Goal: Information Seeking & Learning: Learn about a topic

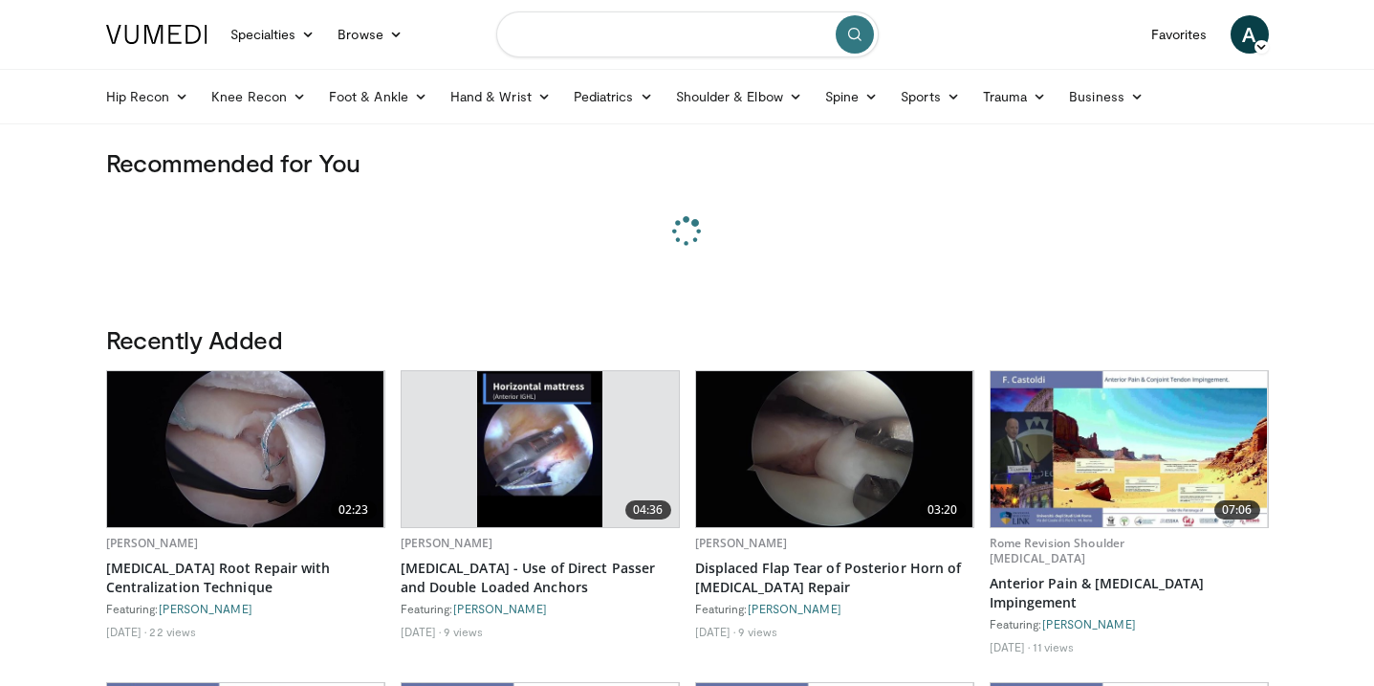
click at [696, 33] on input "Search topics, interventions" at bounding box center [687, 34] width 383 height 46
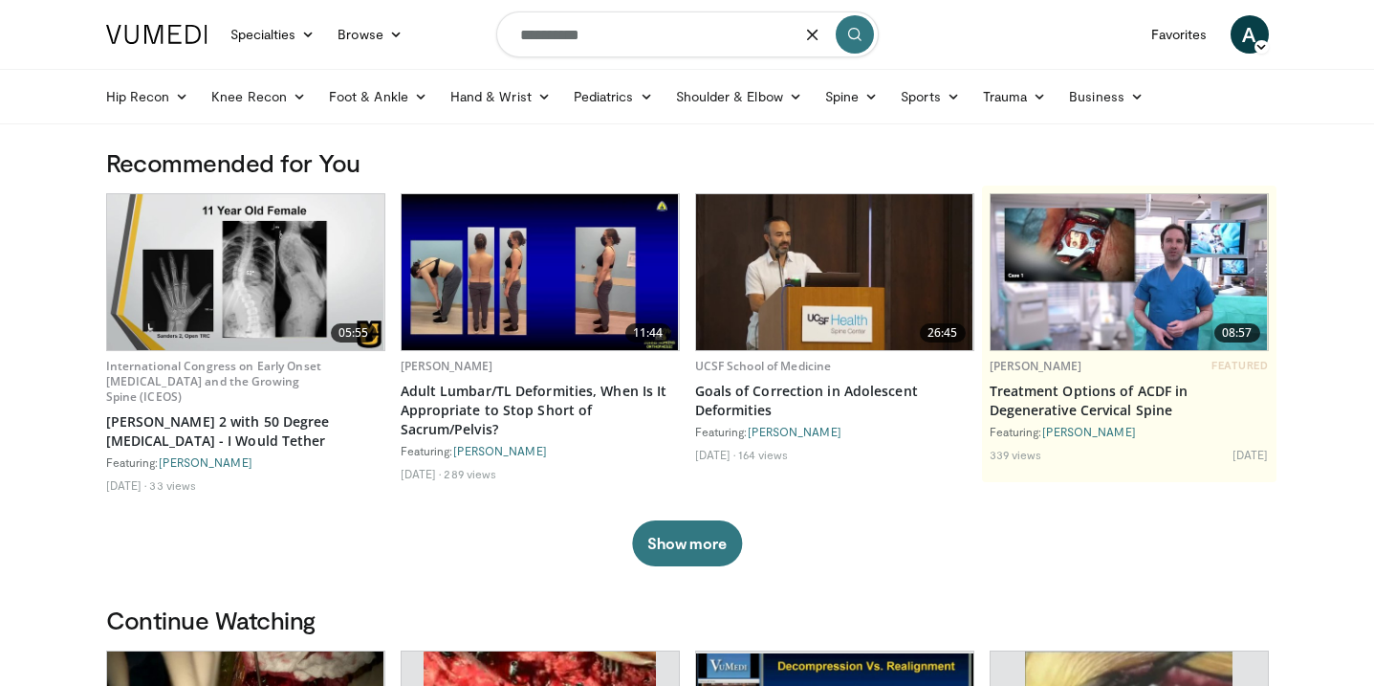
type input "**********"
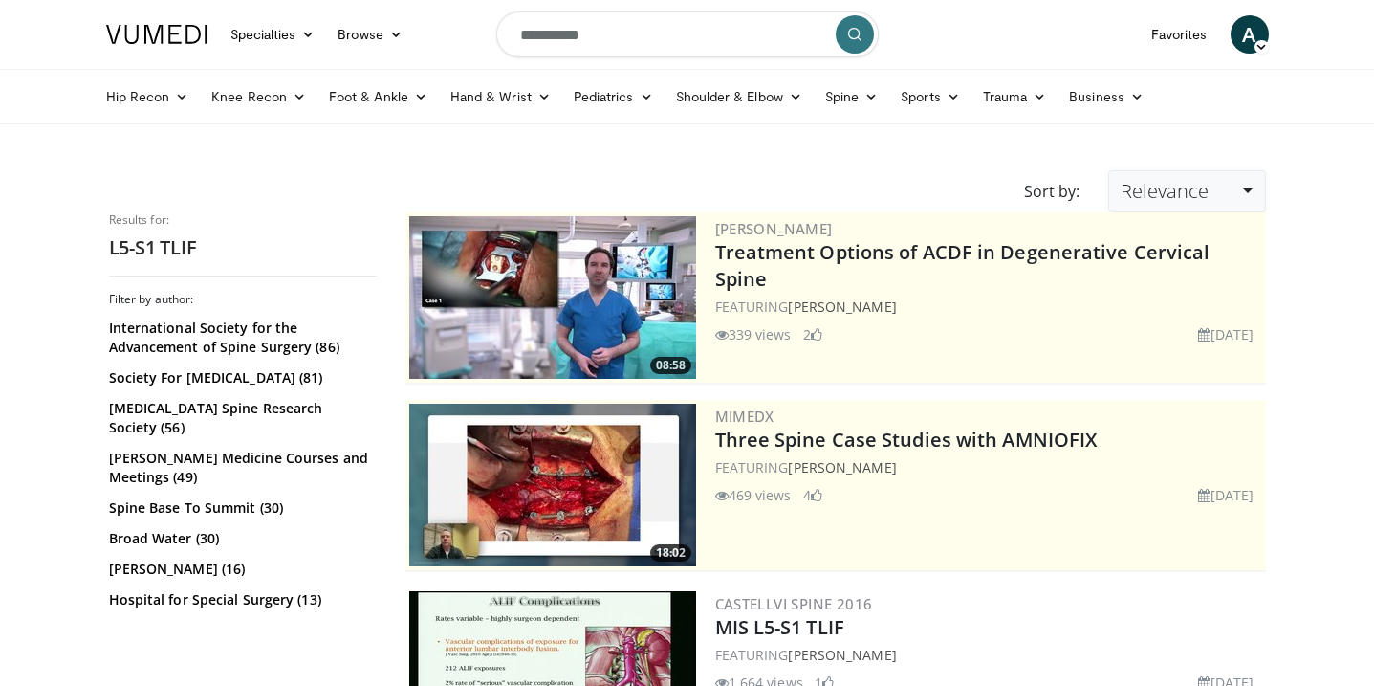
click at [1133, 190] on span "Relevance" at bounding box center [1165, 191] width 88 height 26
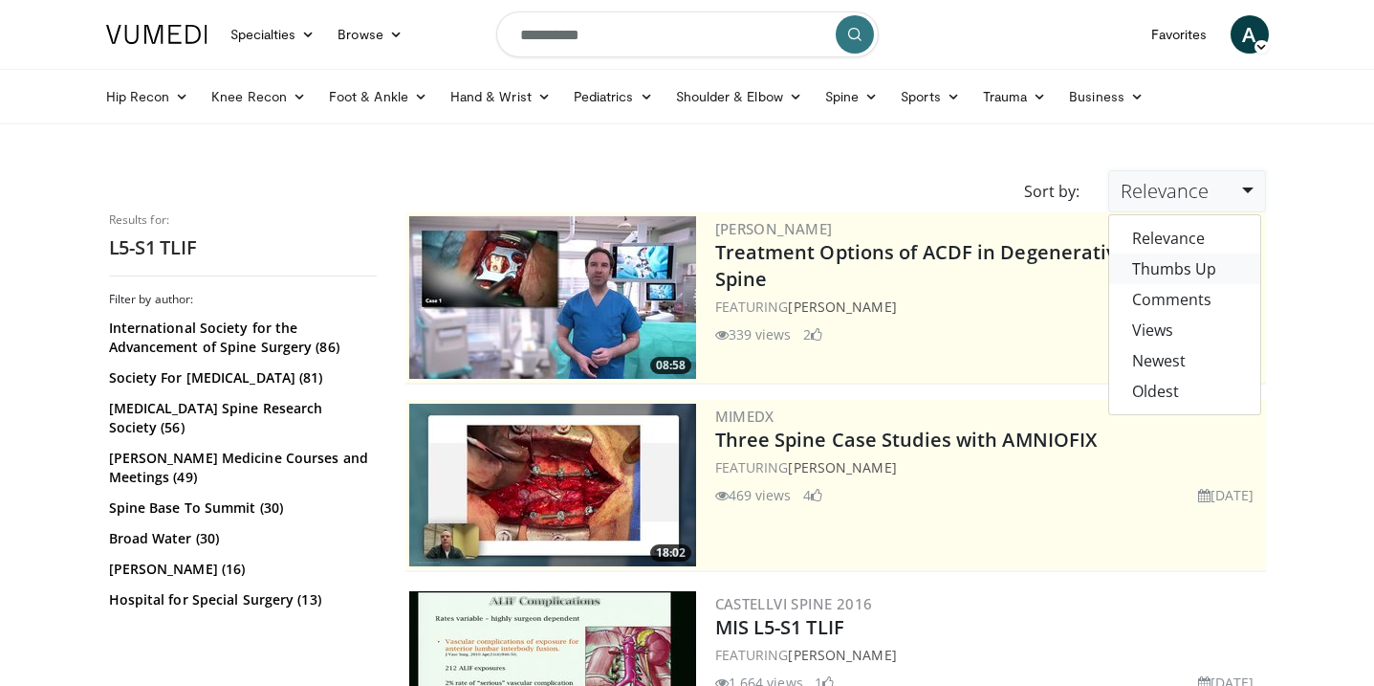
click at [1138, 272] on link "Thumbs Up" at bounding box center [1184, 268] width 151 height 31
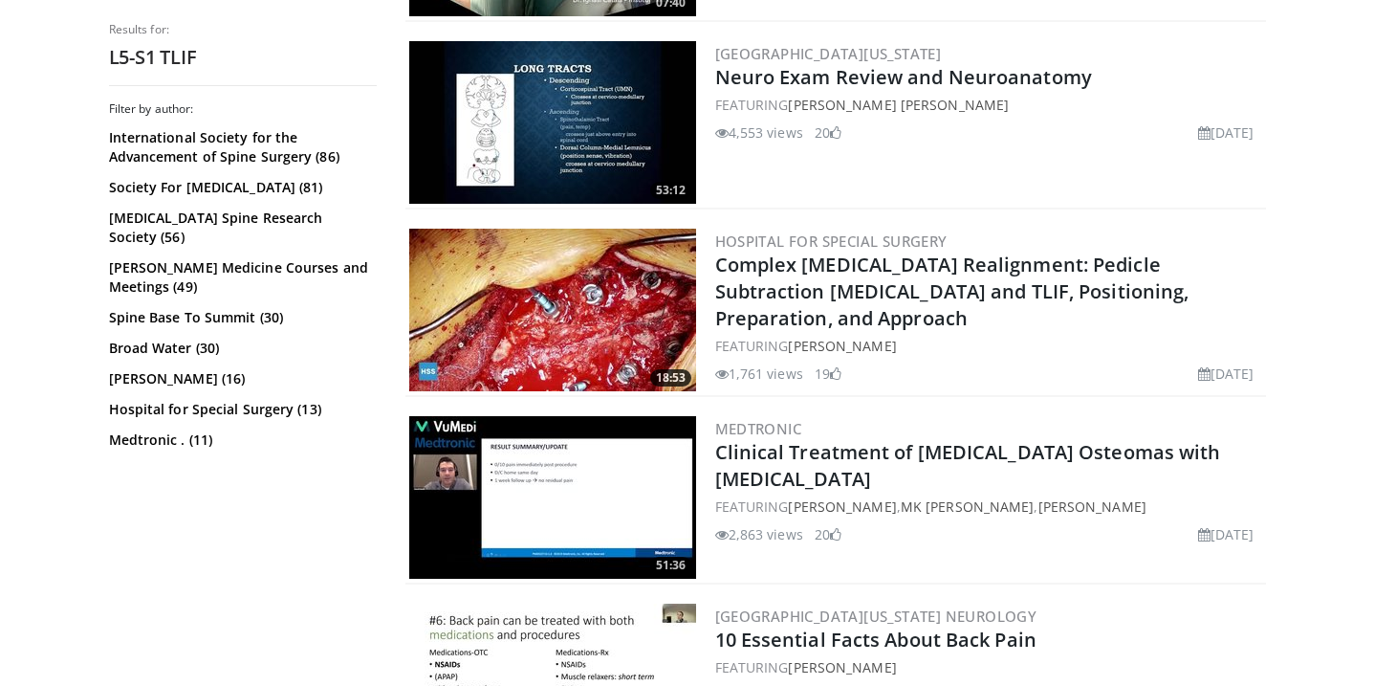
scroll to position [3007, 0]
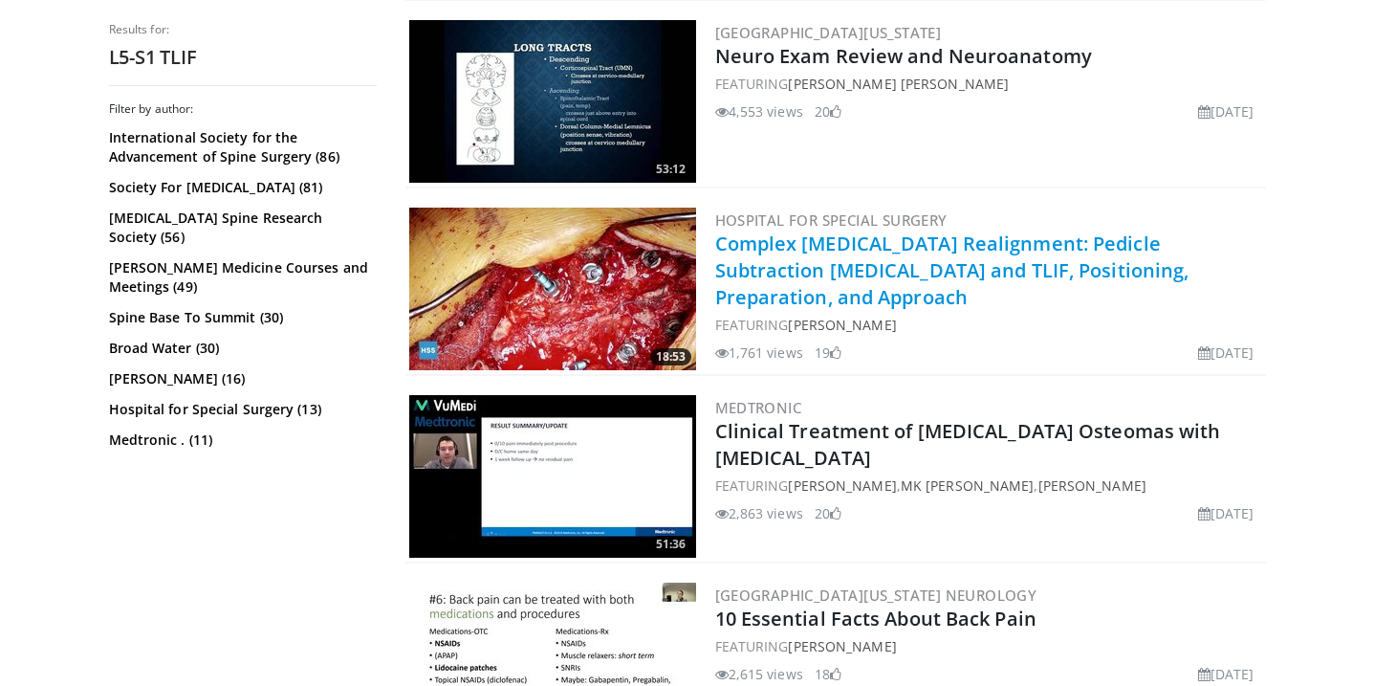
click at [878, 254] on link "Complex [MEDICAL_DATA] Realignment: Pedicle Subtraction [MEDICAL_DATA] and TLIF…" at bounding box center [952, 269] width 474 height 79
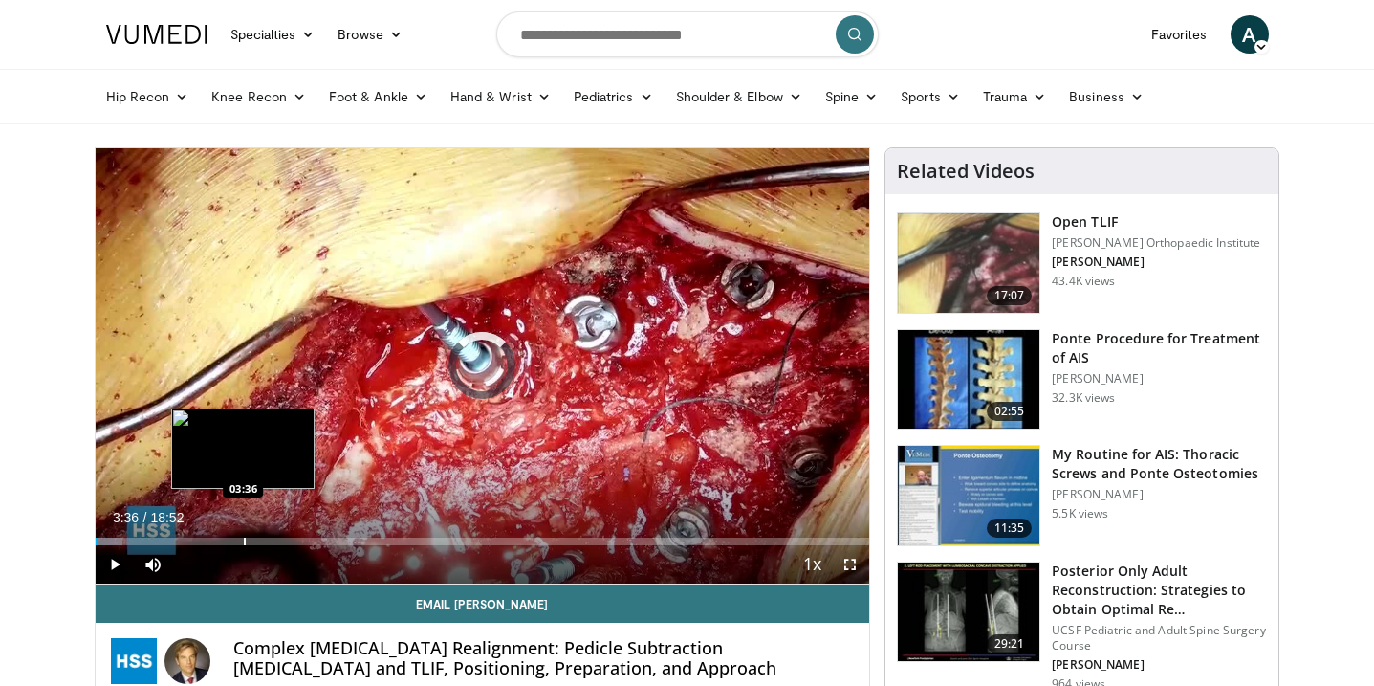
click at [244, 538] on div "Progress Bar" at bounding box center [245, 541] width 2 height 8
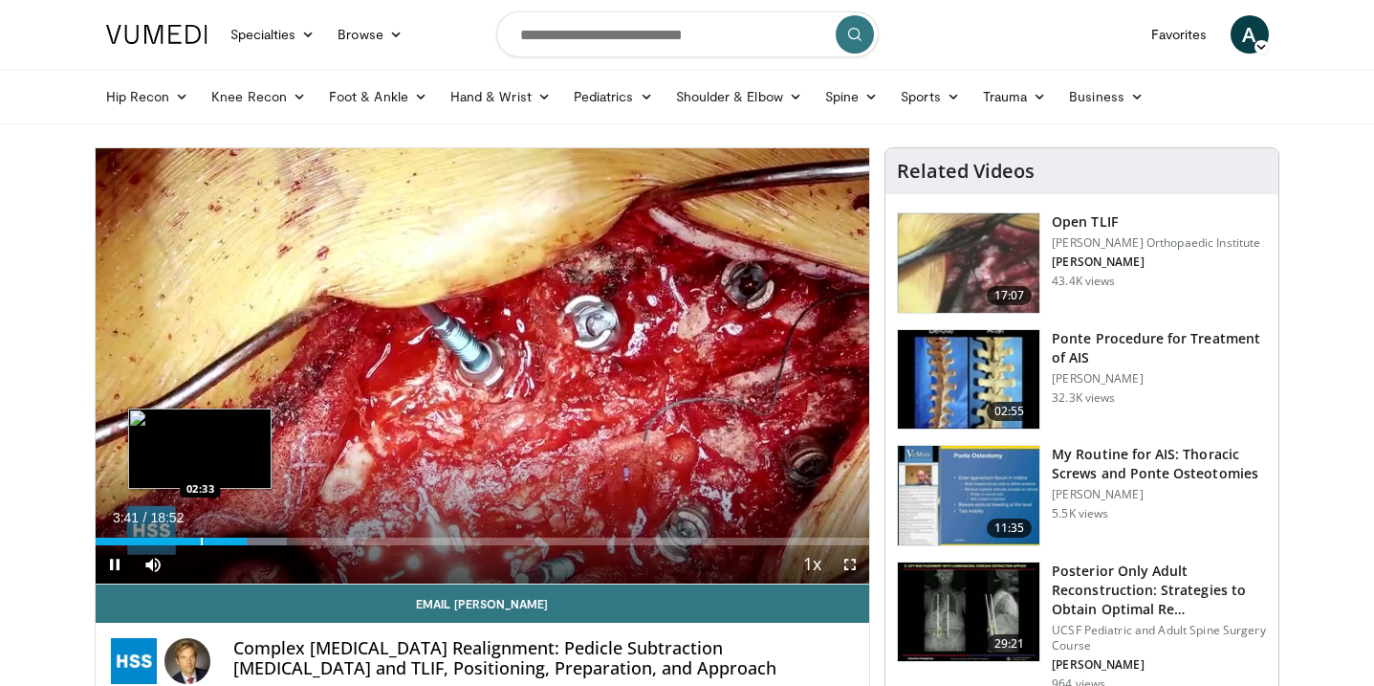
click at [200, 536] on div "Loaded : 24.75% 03:41 02:33" at bounding box center [483, 536] width 775 height 18
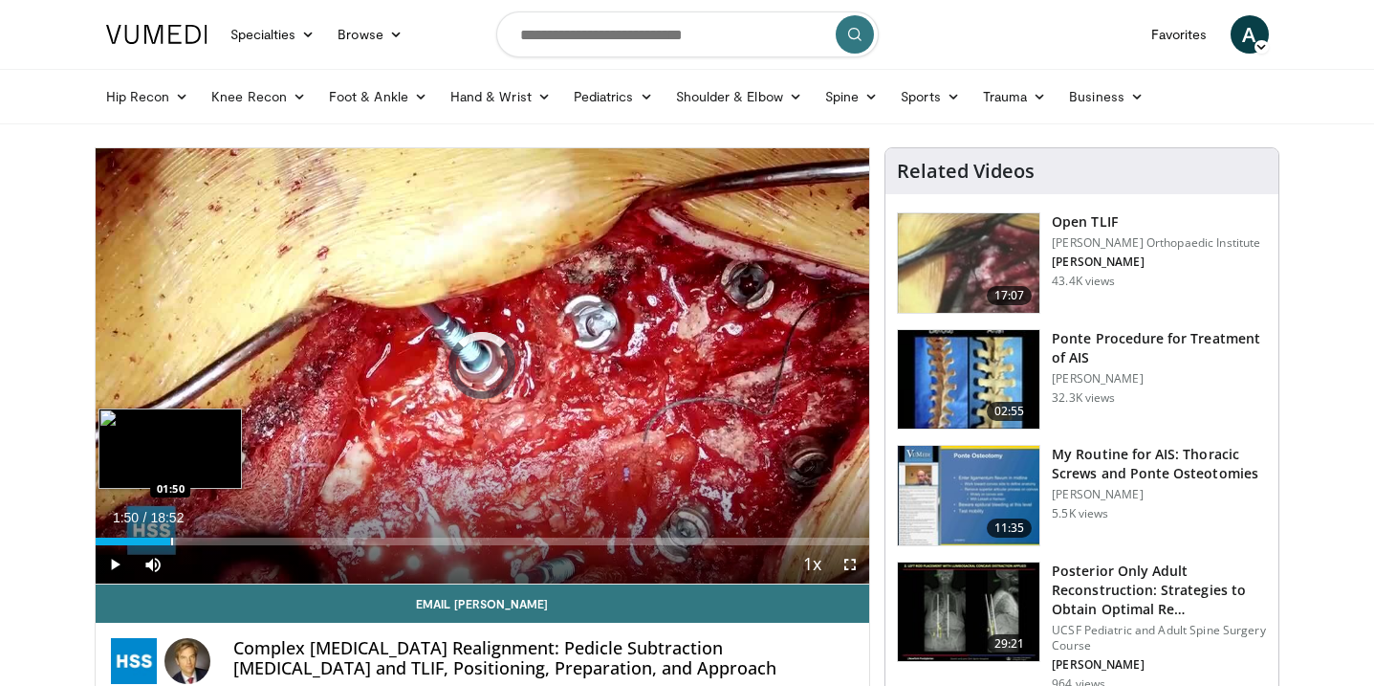
click at [171, 540] on div "Progress Bar" at bounding box center [172, 541] width 2 height 8
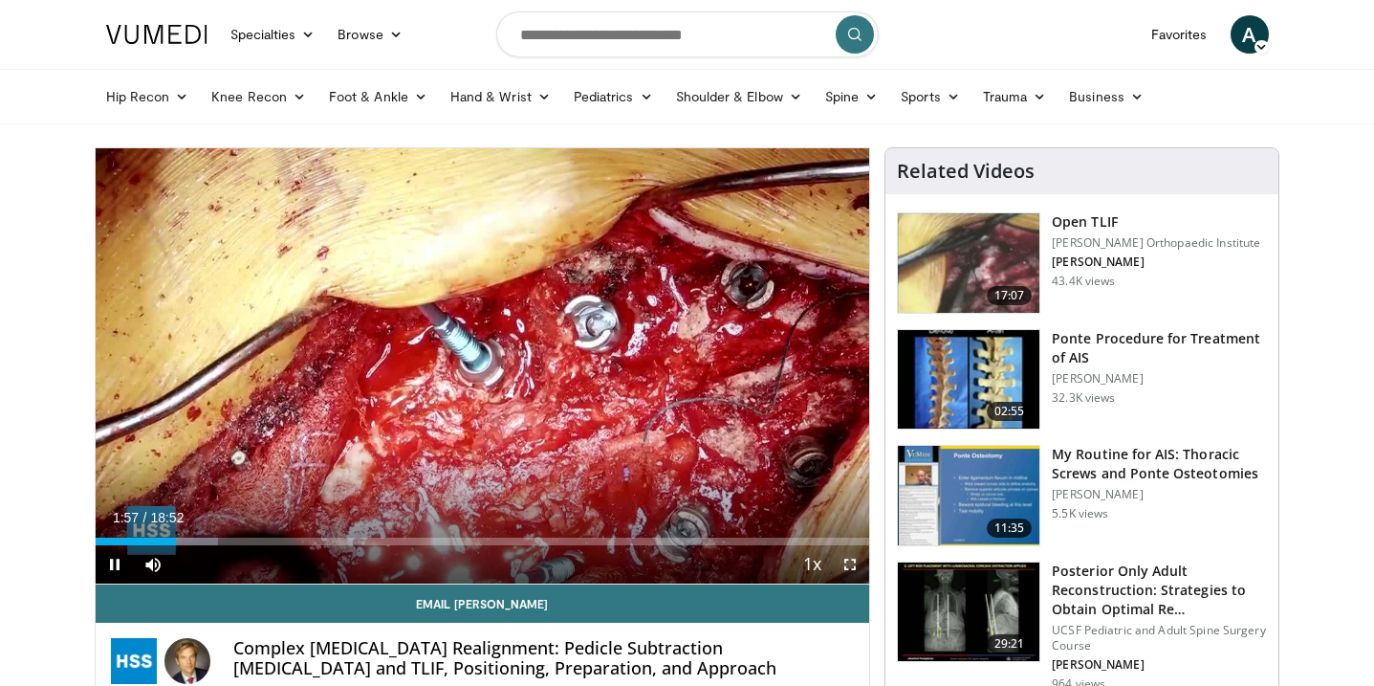
click at [856, 560] on span "Video Player" at bounding box center [850, 564] width 38 height 38
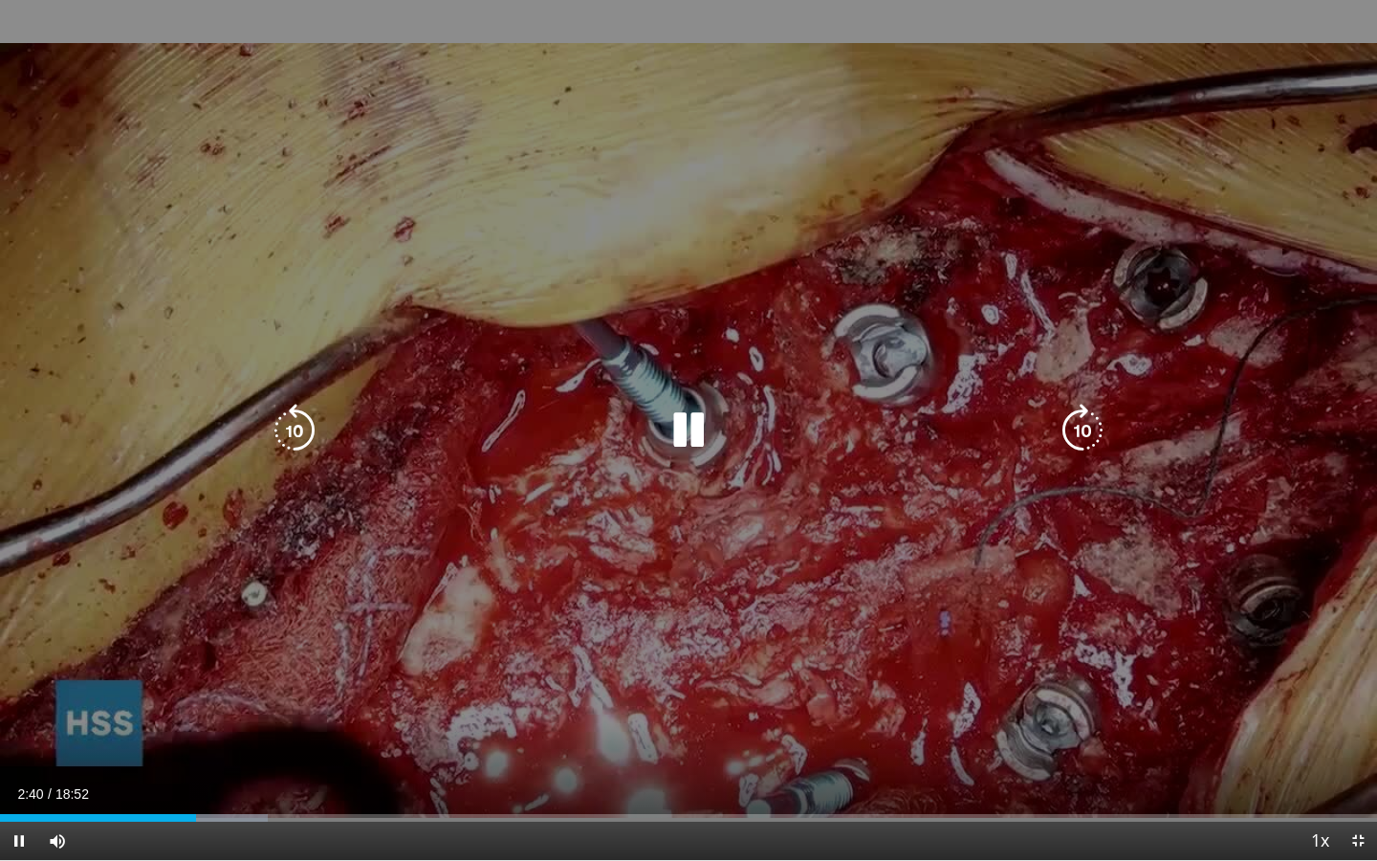
click at [680, 432] on icon "Video Player" at bounding box center [689, 431] width 54 height 54
click at [300, 436] on icon "Video Player" at bounding box center [295, 431] width 54 height 54
click at [682, 440] on icon "Video Player" at bounding box center [689, 431] width 54 height 54
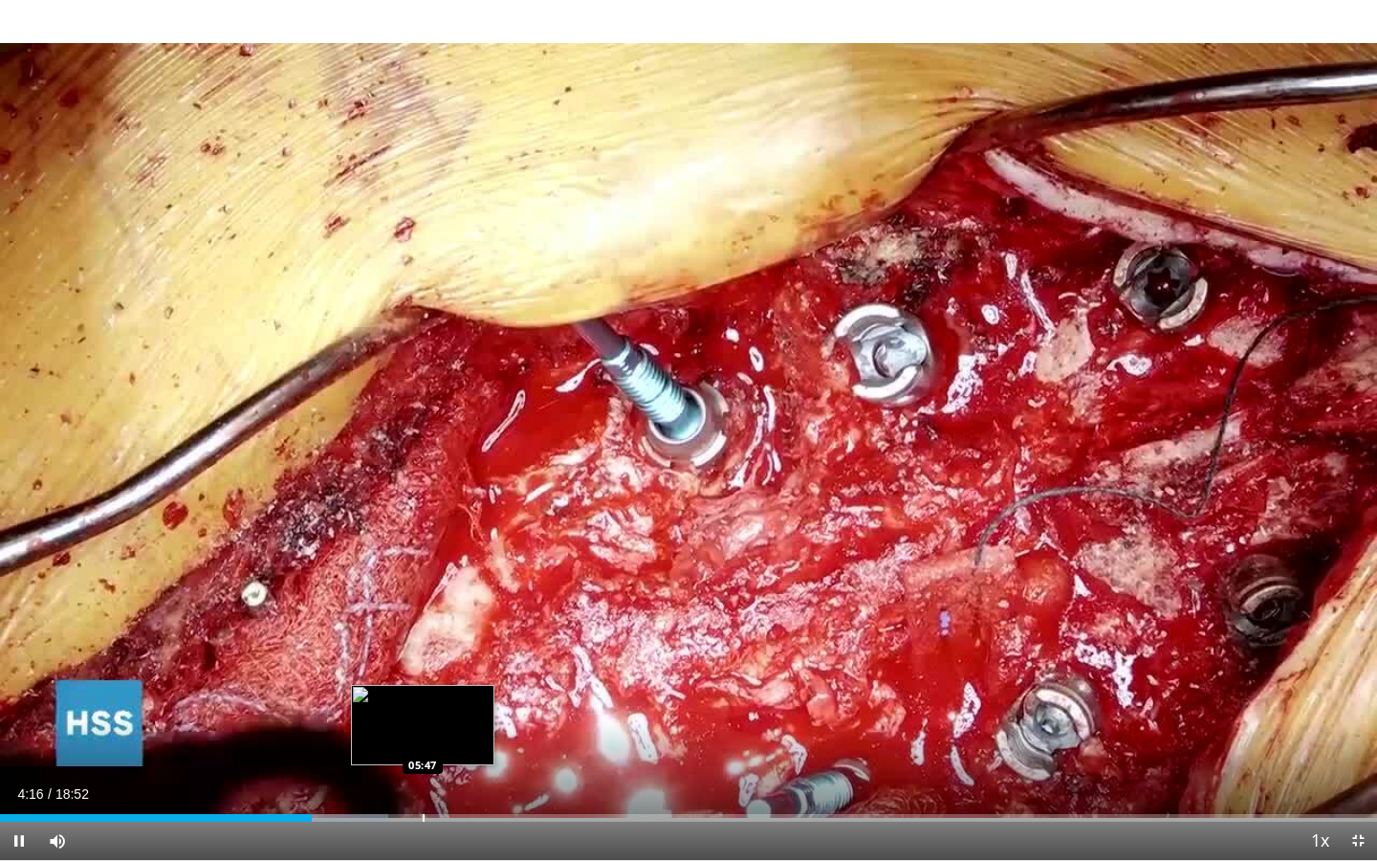
click at [423, 685] on div "Progress Bar" at bounding box center [424, 818] width 2 height 8
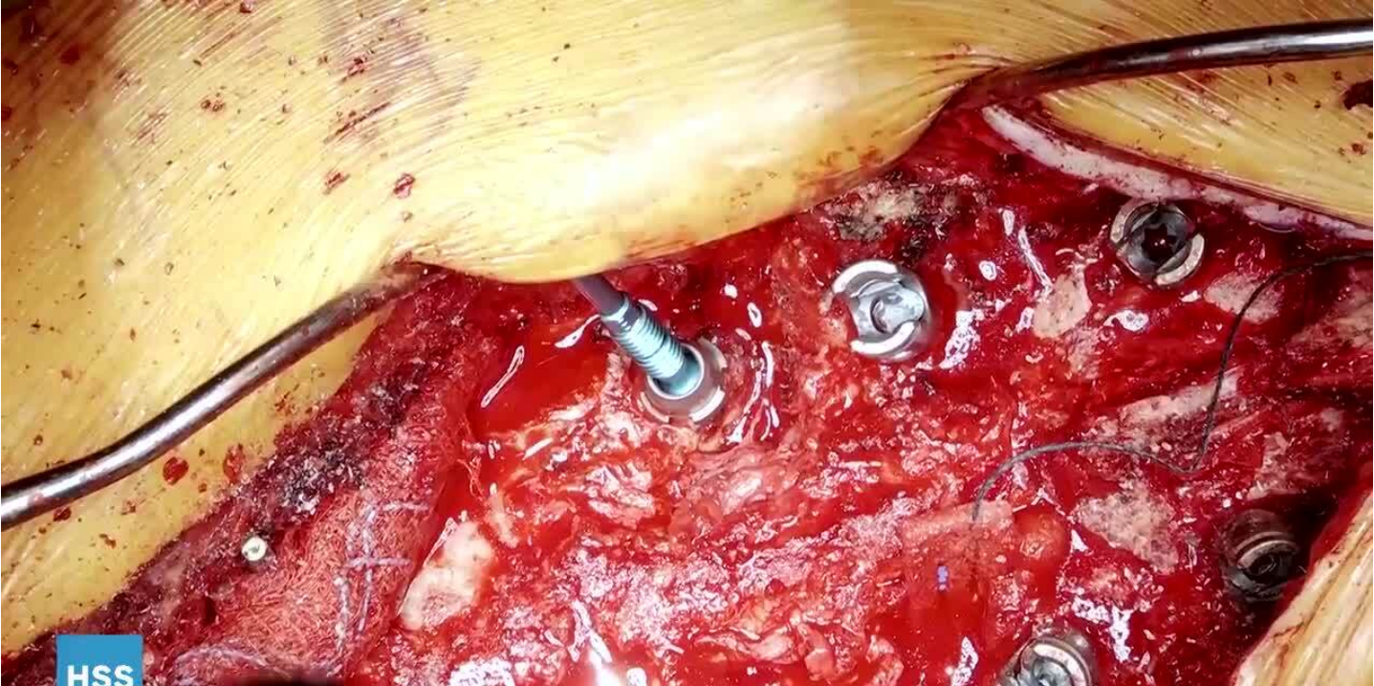
scroll to position [2248, 0]
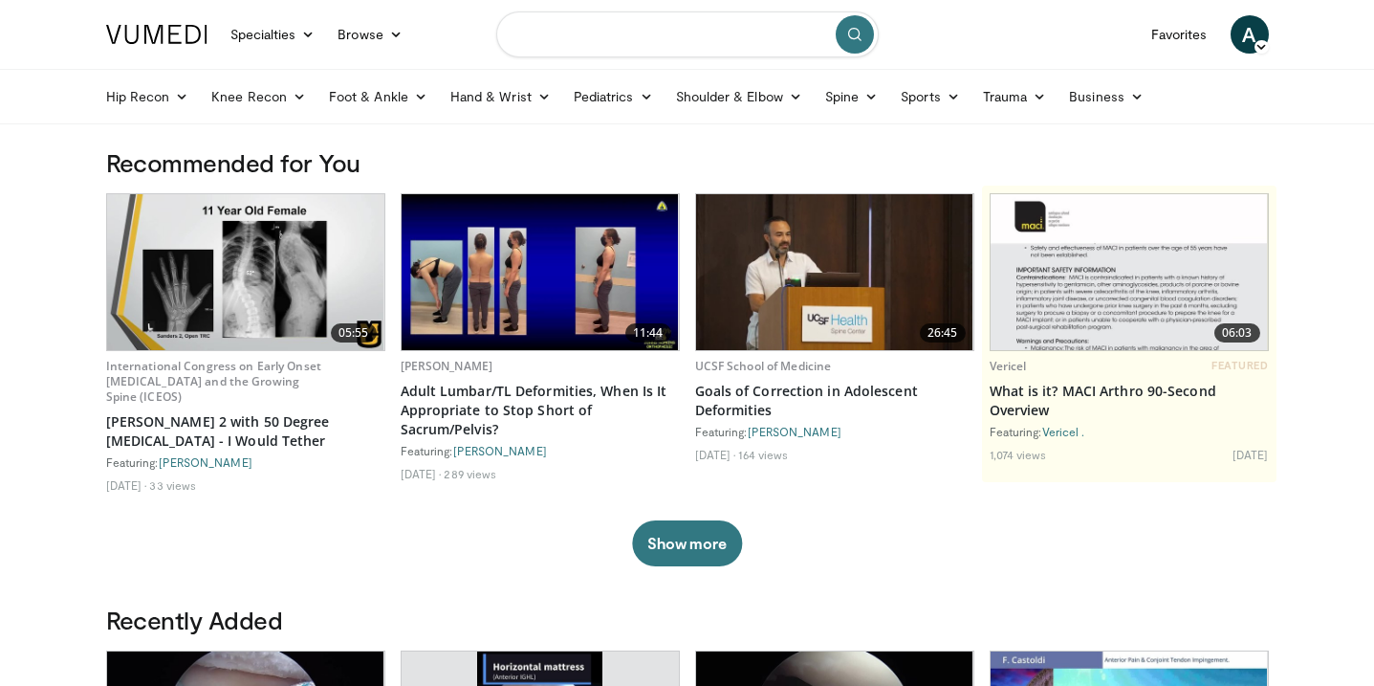
click at [586, 47] on input "Search topics, interventions" at bounding box center [687, 34] width 383 height 46
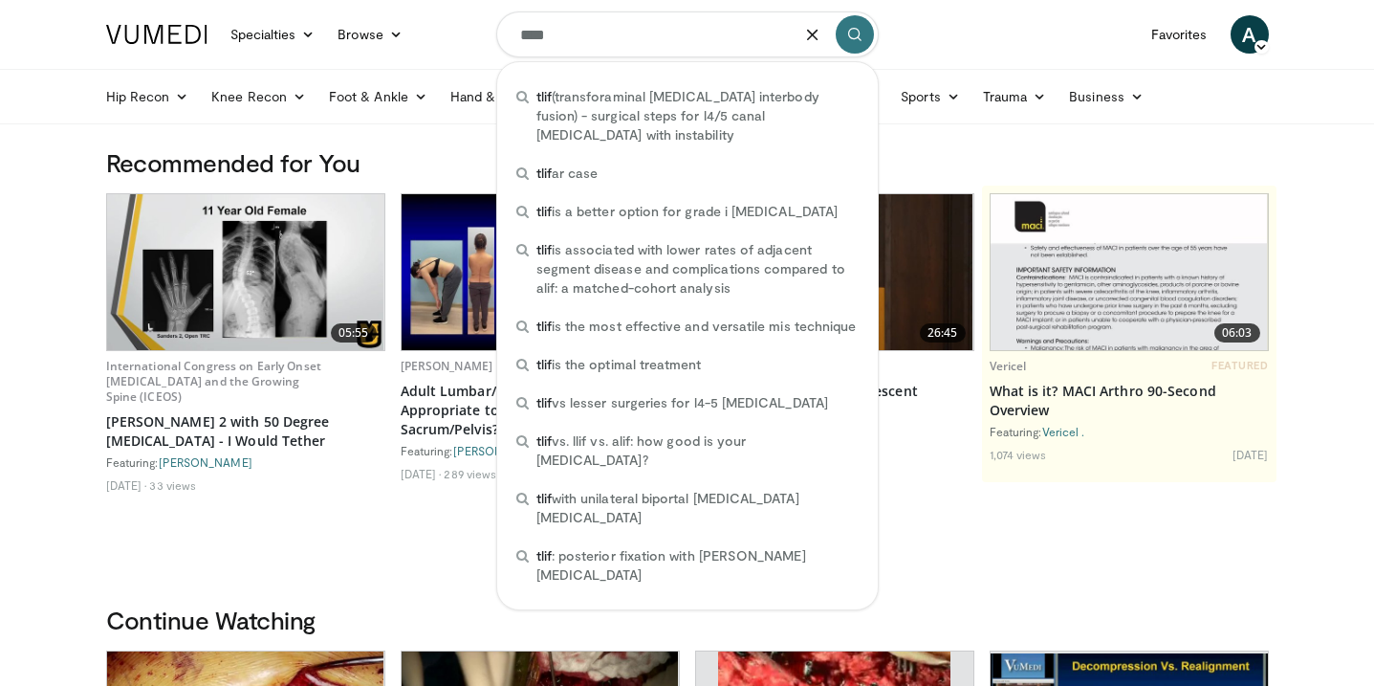
type input "****"
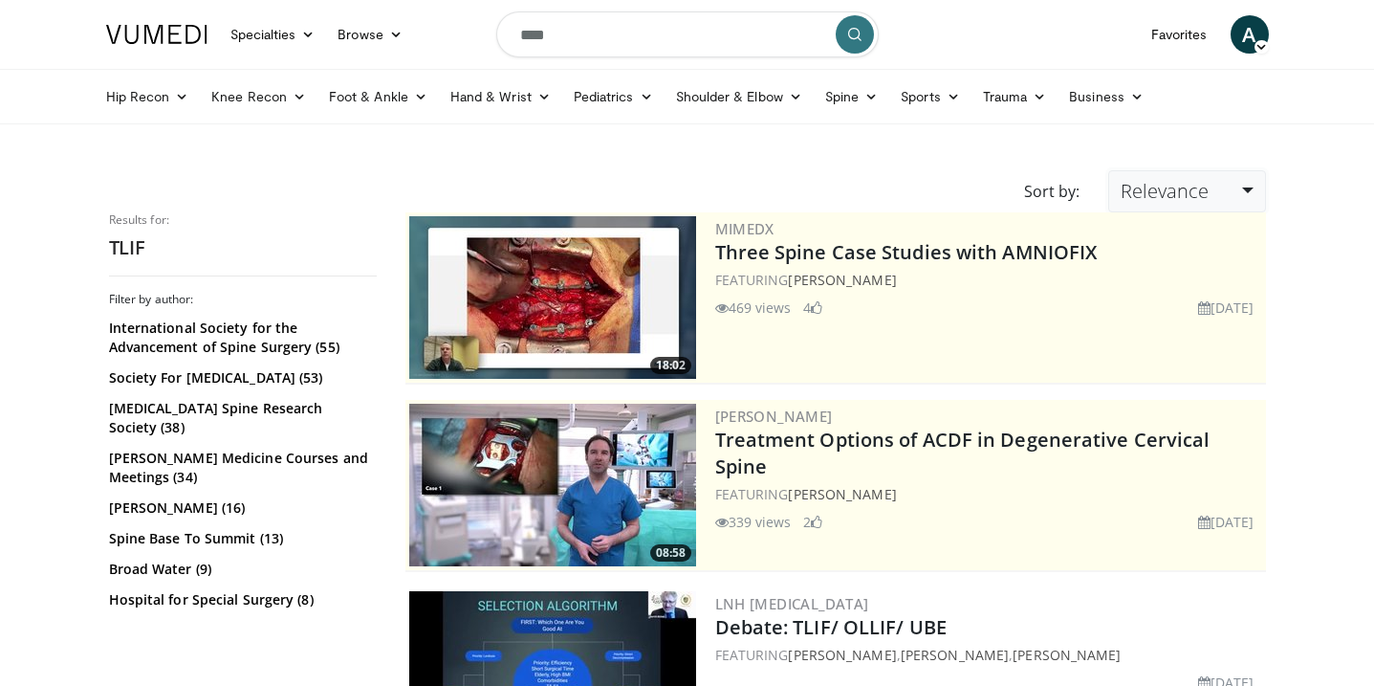
click at [1122, 179] on link "Relevance" at bounding box center [1186, 191] width 157 height 42
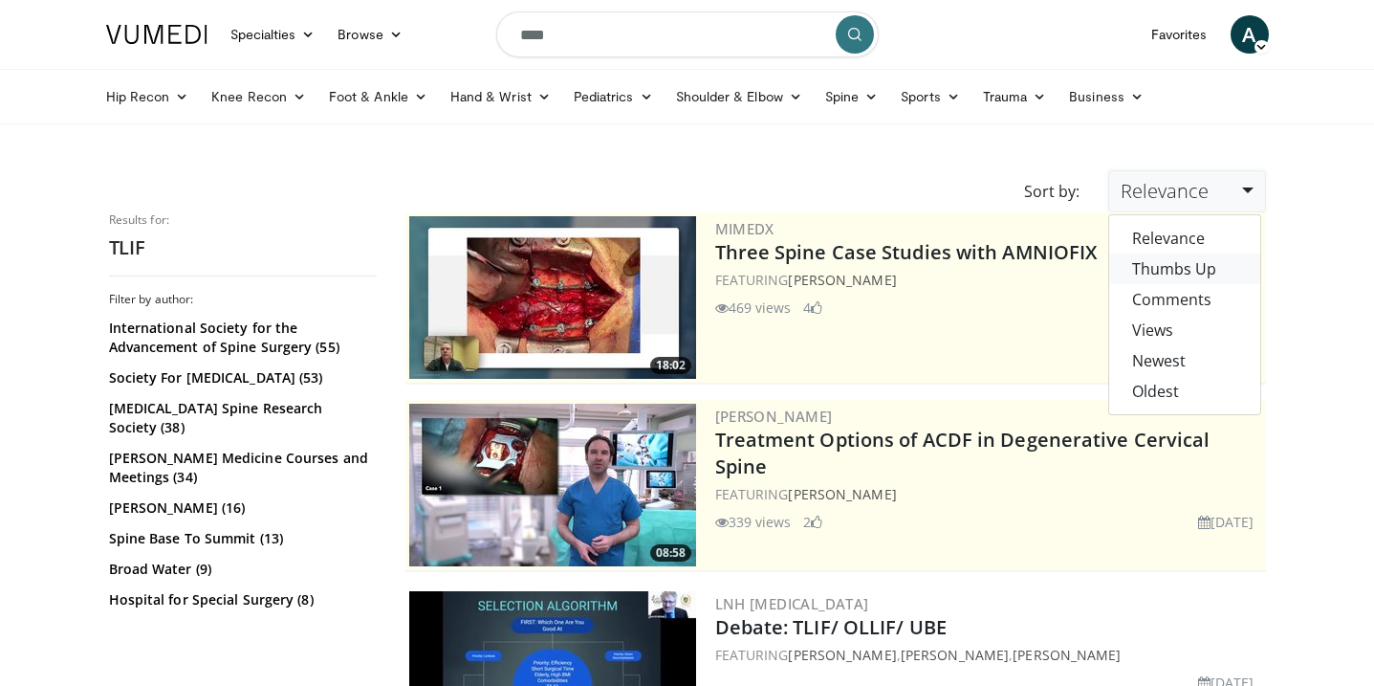
click at [1136, 271] on link "Thumbs Up" at bounding box center [1184, 268] width 151 height 31
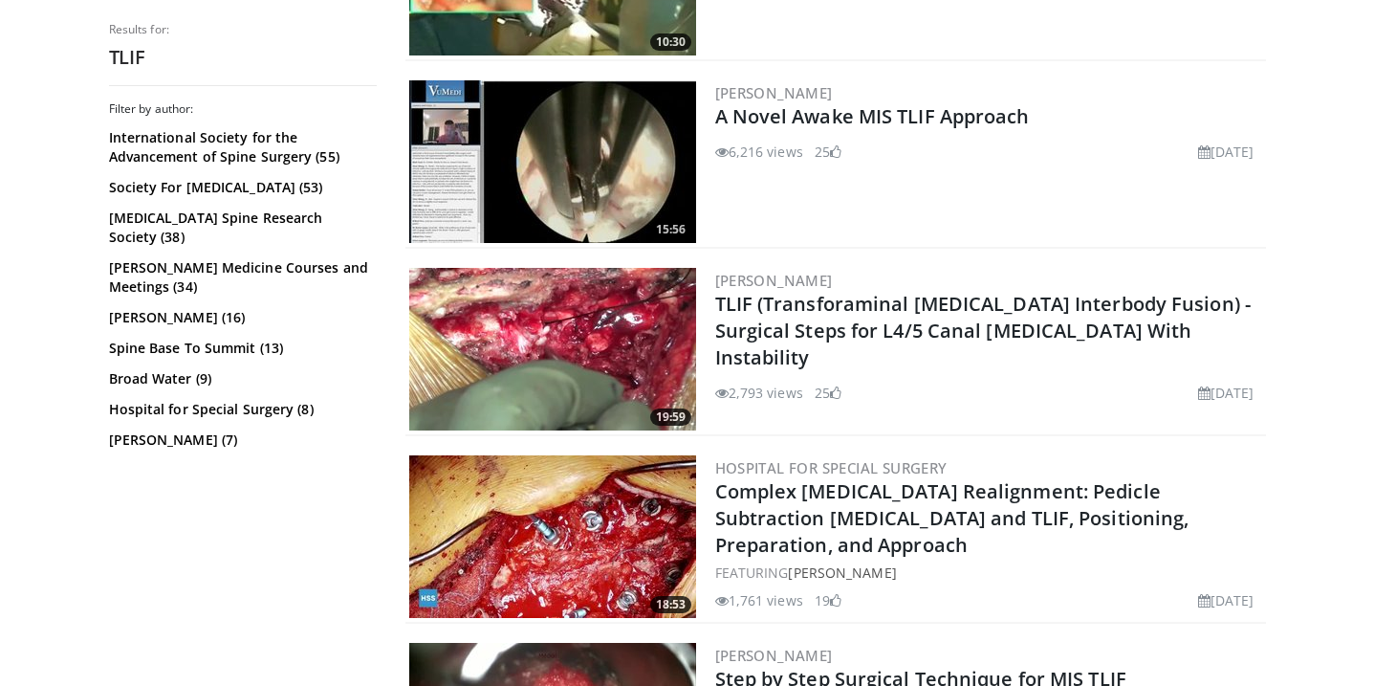
scroll to position [792, 0]
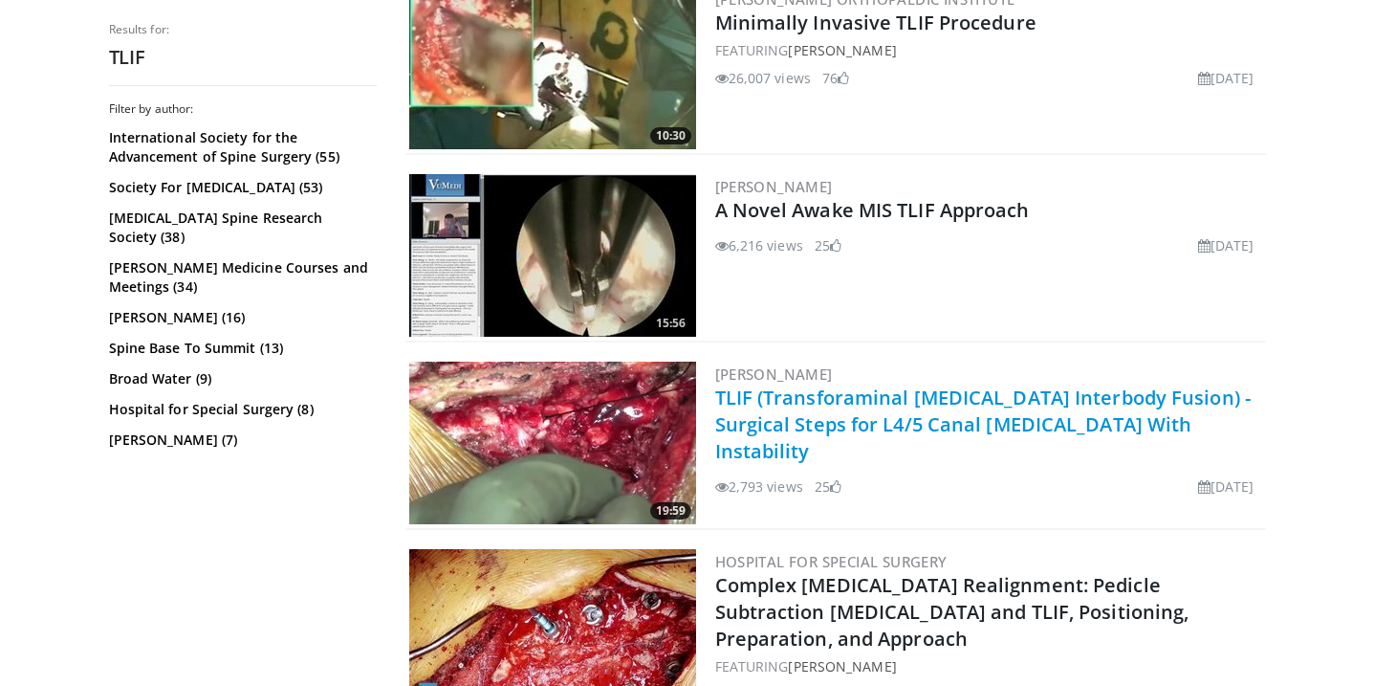
click at [933, 432] on link "TLIF (Transforaminal [MEDICAL_DATA] Interbody Fusion) - Surgical Steps for L4/5…" at bounding box center [983, 423] width 536 height 79
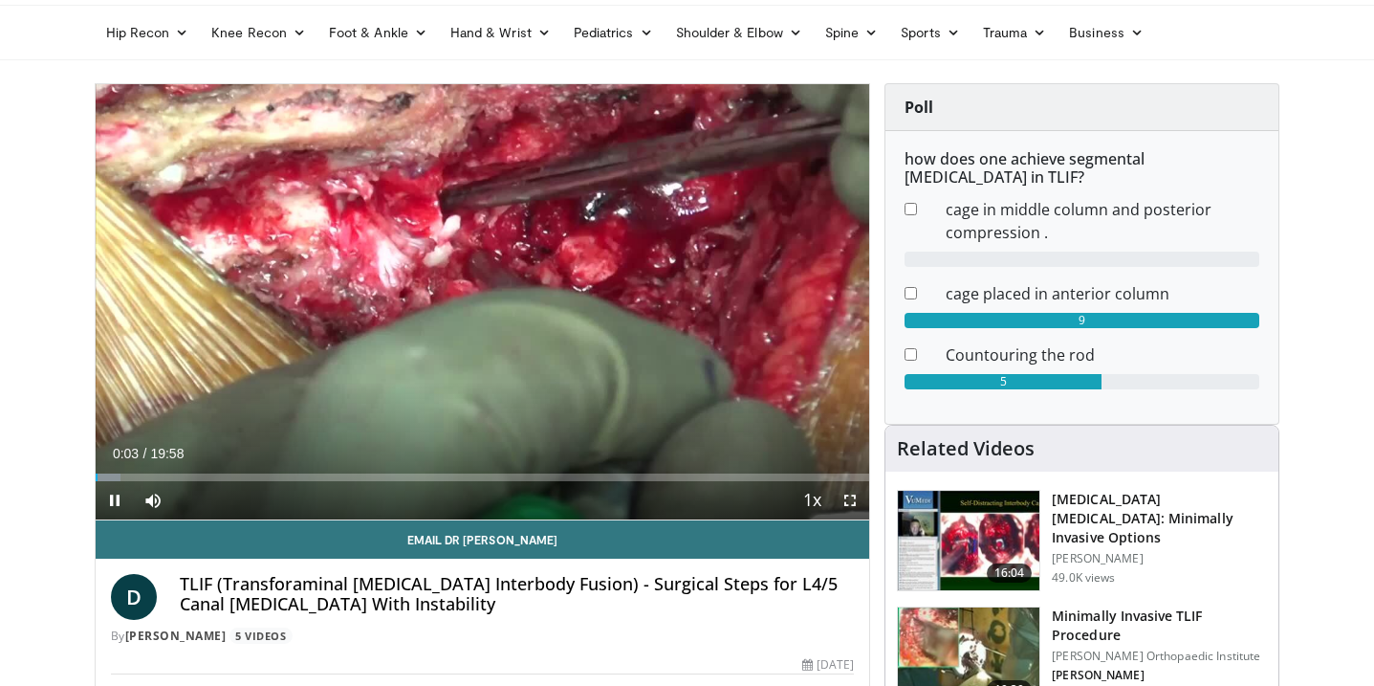
scroll to position [56, 0]
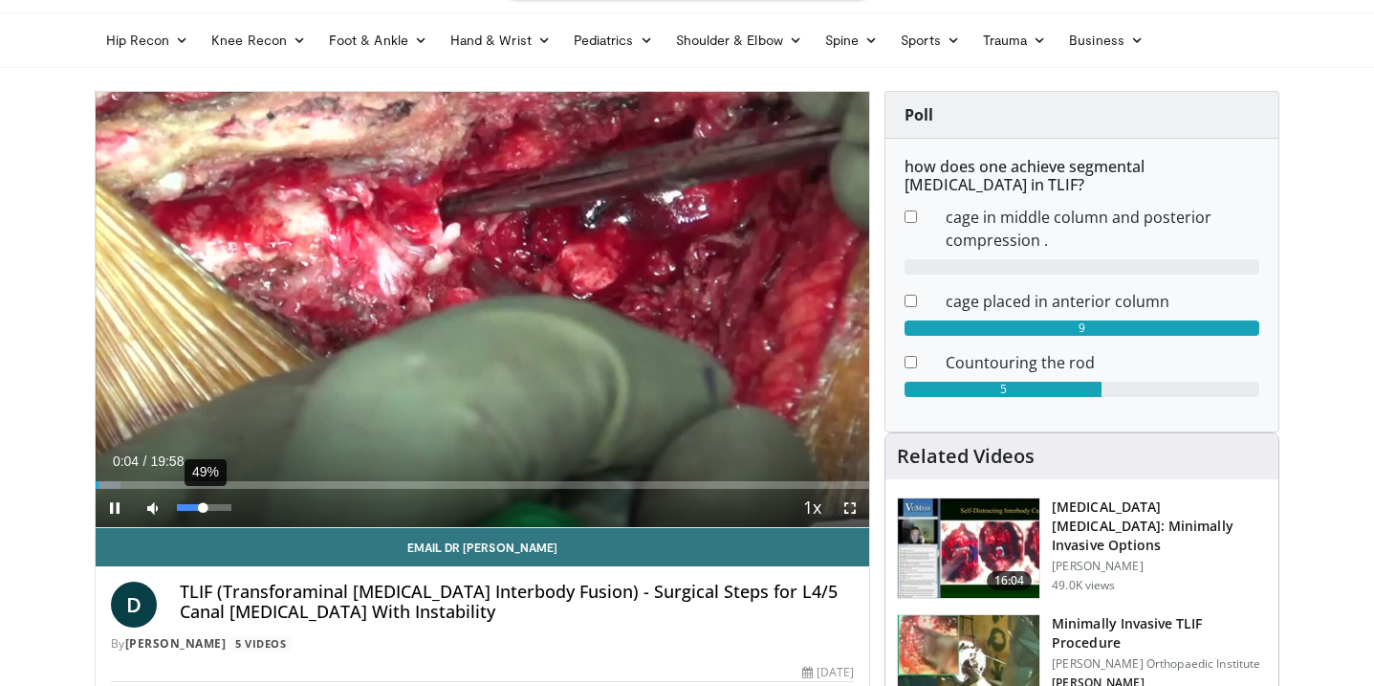
click at [204, 505] on div "49%" at bounding box center [204, 507] width 55 height 7
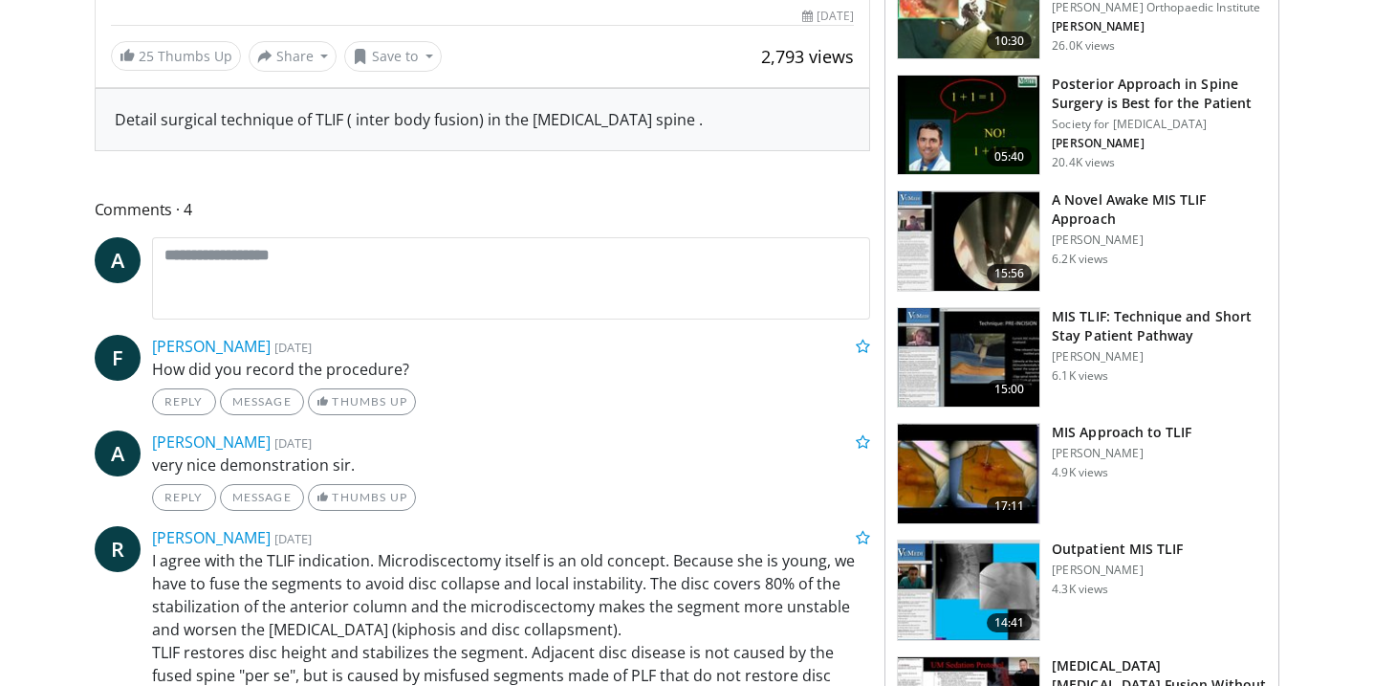
scroll to position [0, 0]
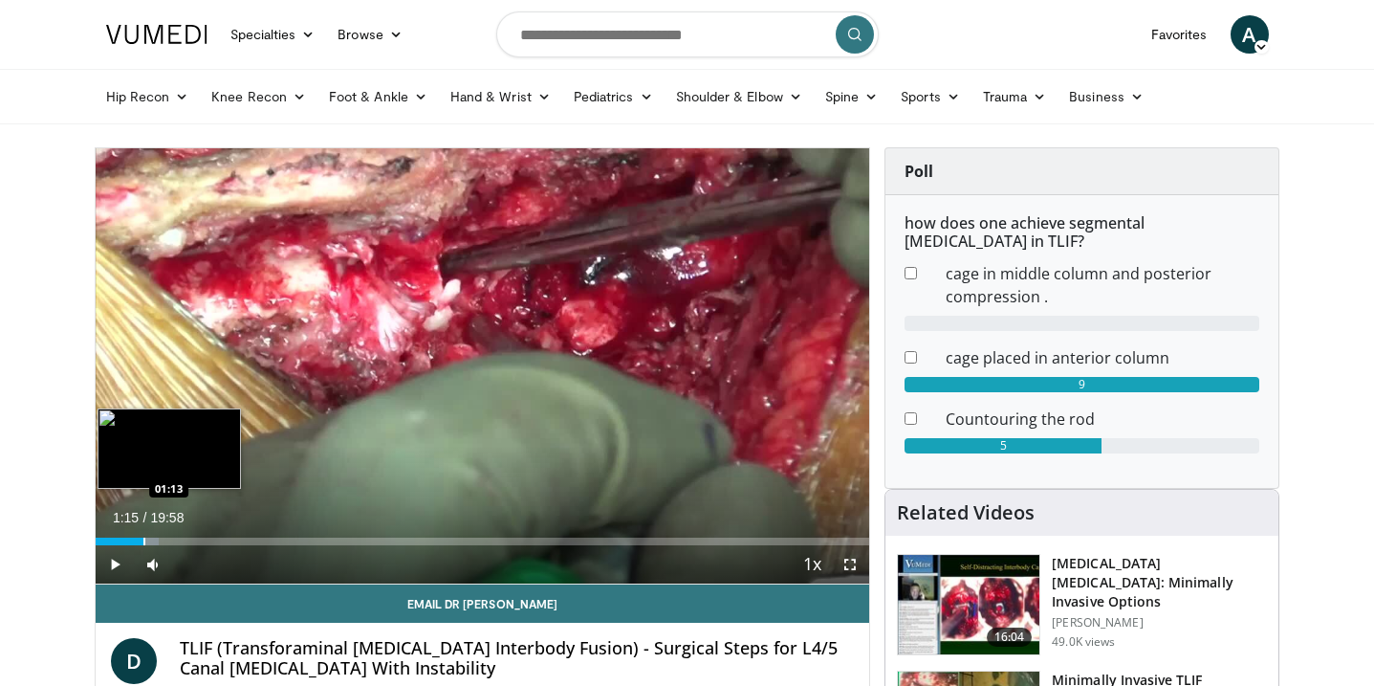
click at [143, 540] on div "Progress Bar" at bounding box center [144, 541] width 2 height 8
click at [134, 538] on div "Progress Bar" at bounding box center [135, 541] width 2 height 8
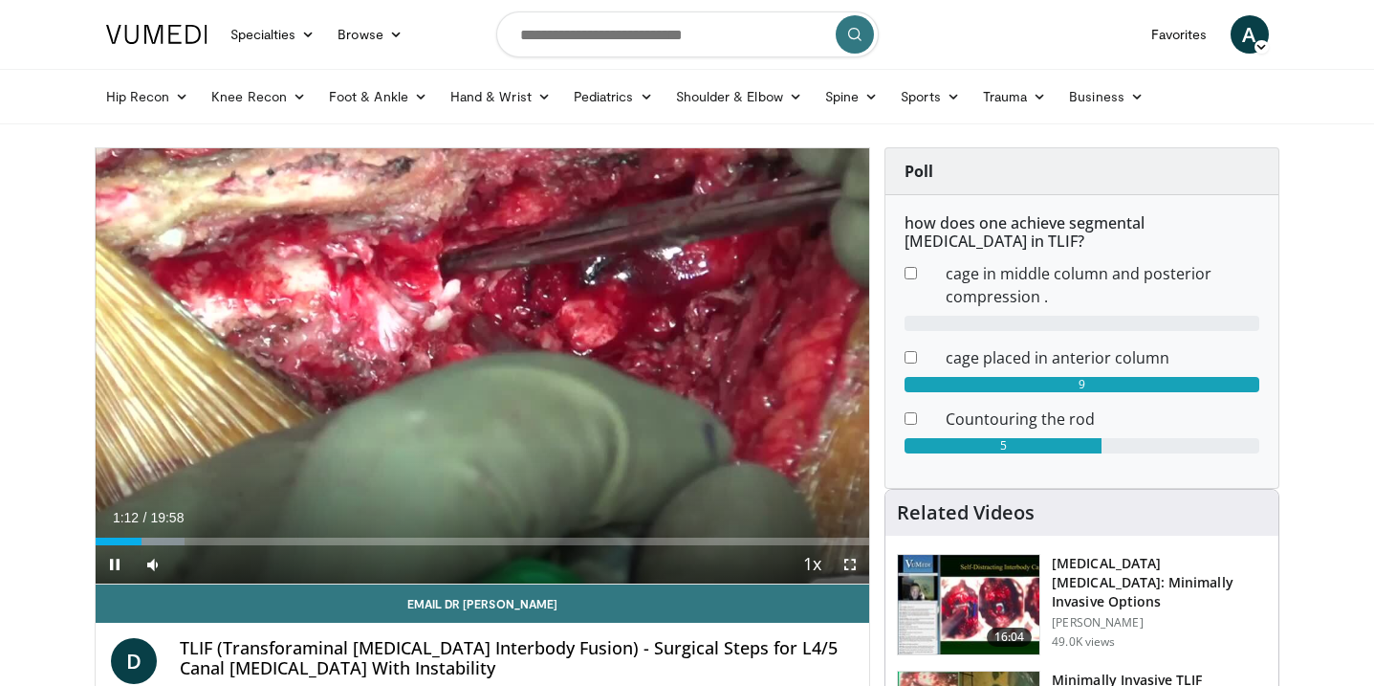
click at [848, 570] on span "Video Player" at bounding box center [850, 564] width 38 height 38
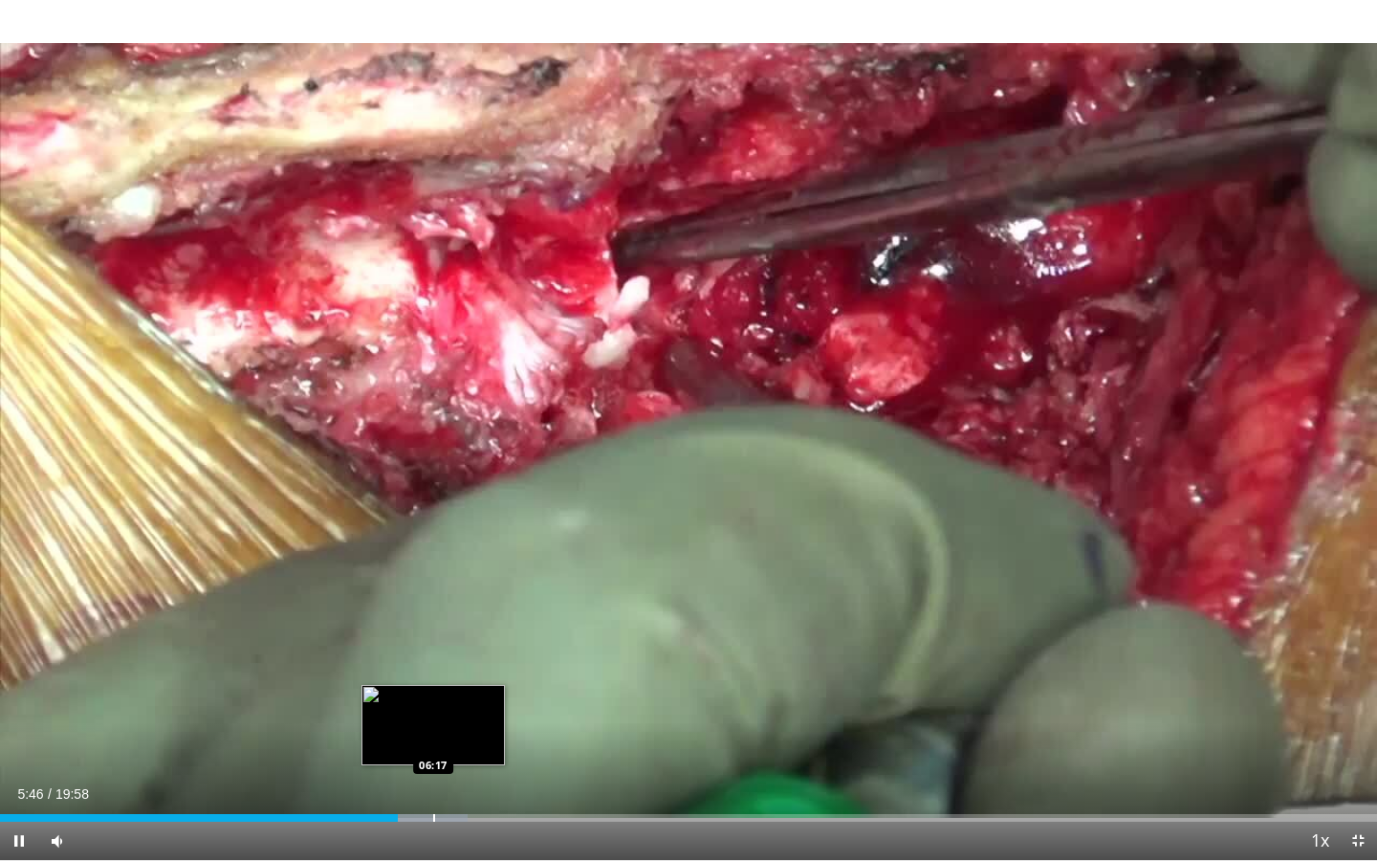
click at [433, 685] on div "Progress Bar" at bounding box center [434, 818] width 2 height 8
click at [470, 685] on div "Progress Bar" at bounding box center [471, 818] width 2 height 8
click at [455, 685] on div "Loaded : 39.72% 06:52 06:36" at bounding box center [688, 818] width 1377 height 8
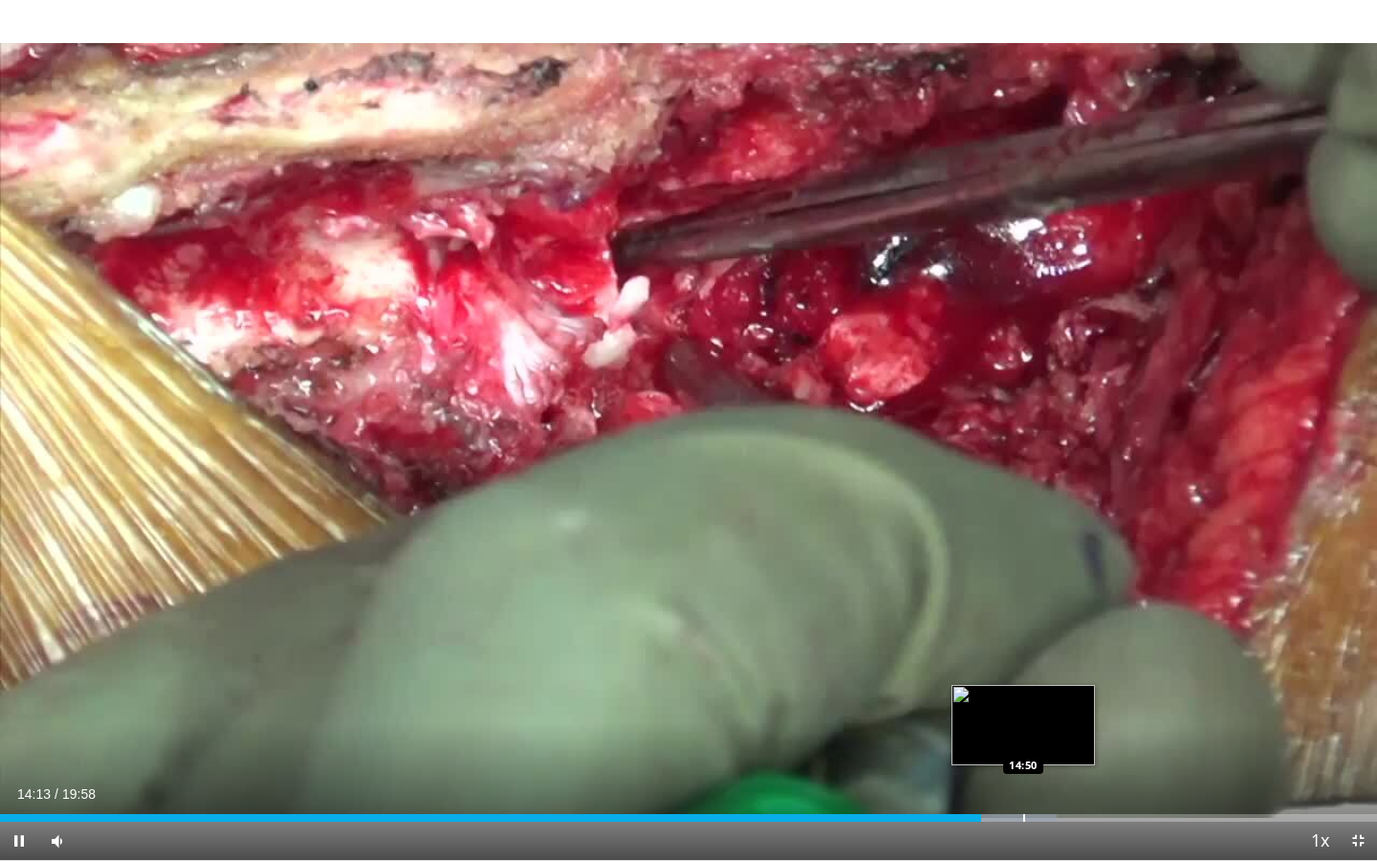
click at [1023, 685] on div "Progress Bar" at bounding box center [1024, 818] width 2 height 8
click at [1053, 685] on div "Progress Bar" at bounding box center [1053, 818] width 2 height 8
click at [1069, 685] on div "Progress Bar" at bounding box center [1070, 818] width 2 height 8
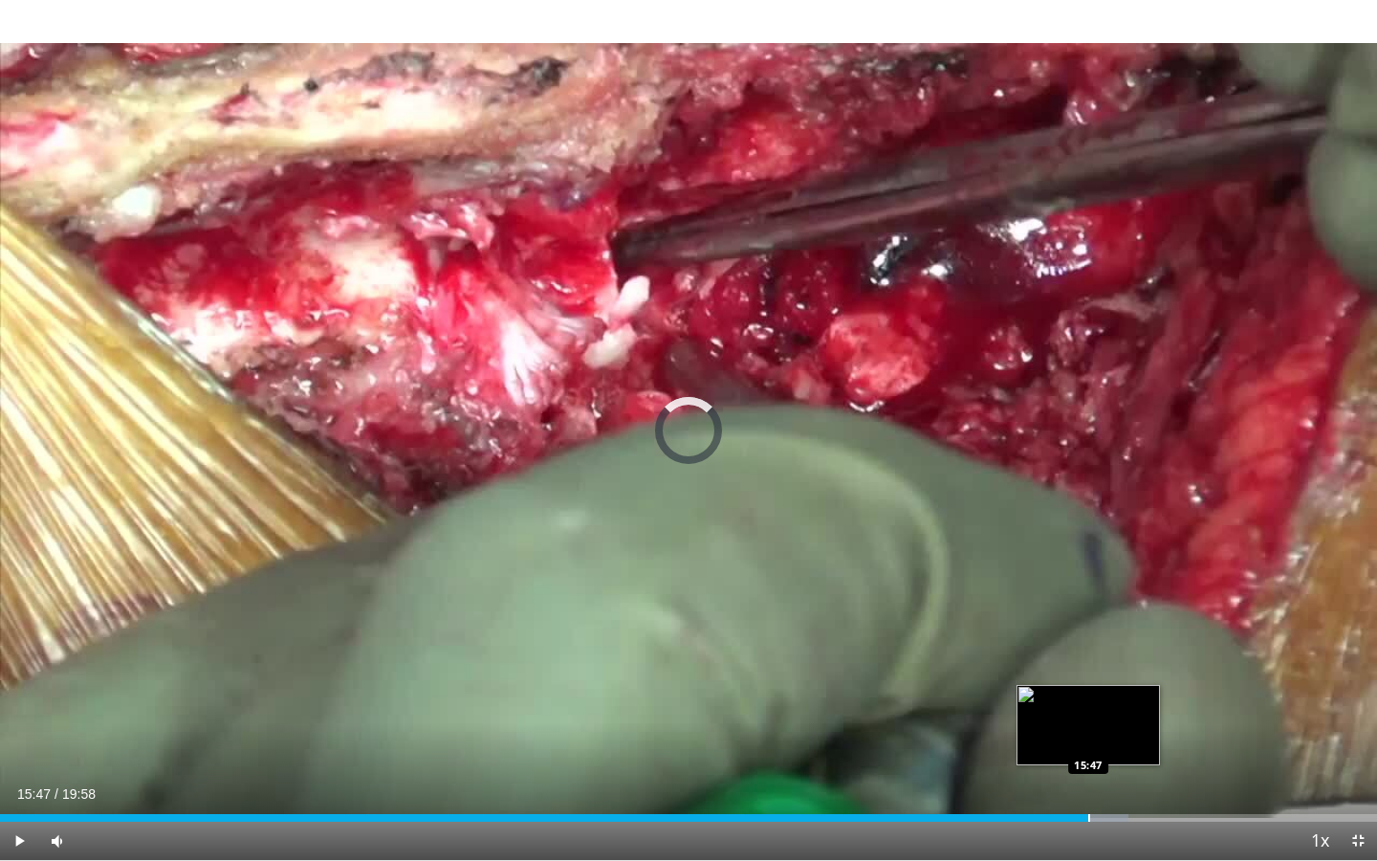
click at [1088, 685] on div "Progress Bar" at bounding box center [1089, 818] width 2 height 8
click at [1099, 685] on div "Progress Bar" at bounding box center [1100, 818] width 2 height 8
click at [1117, 685] on div "Progress Bar" at bounding box center [1118, 818] width 2 height 8
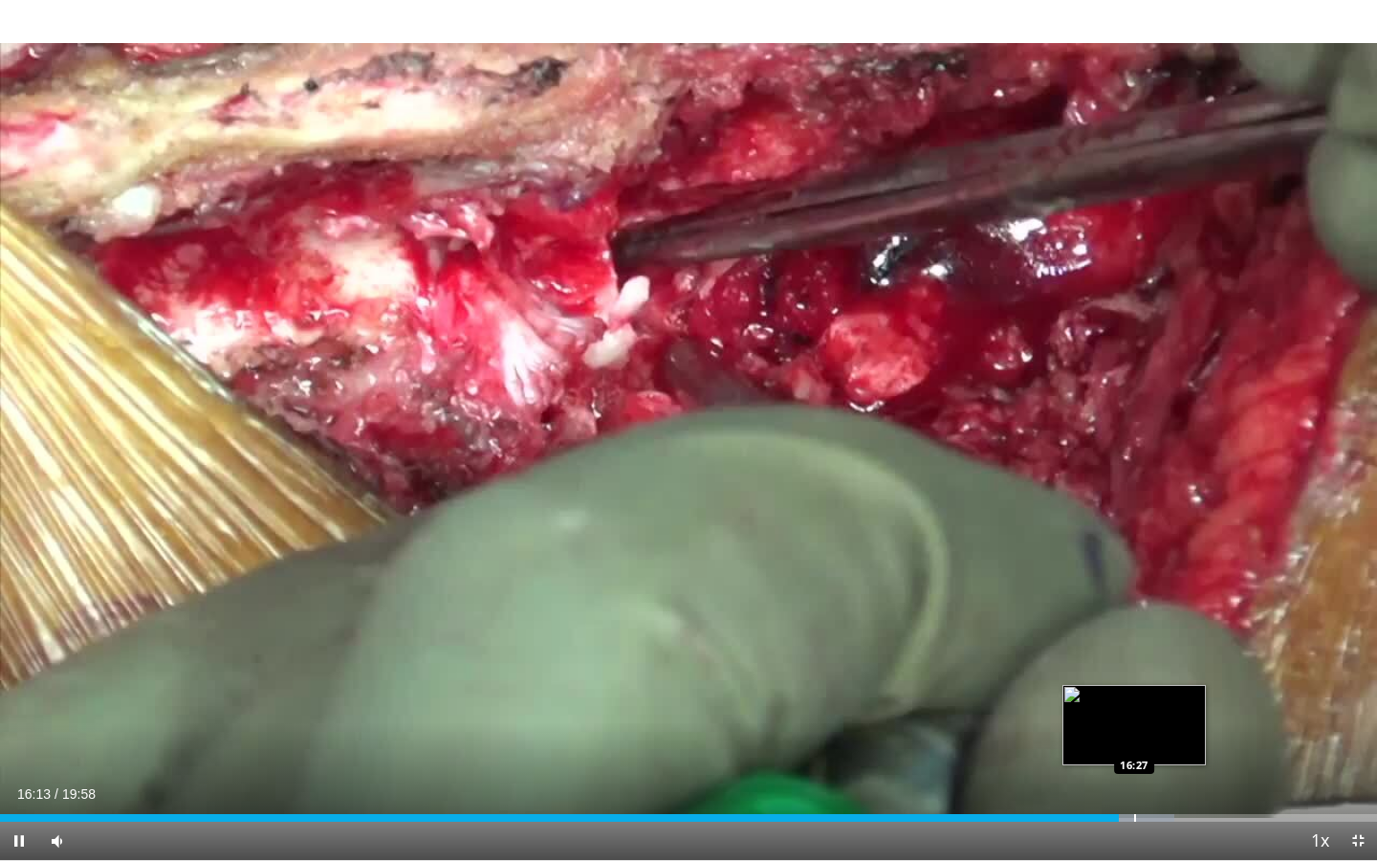
click at [1136, 685] on div "Progress Bar" at bounding box center [1135, 818] width 2 height 8
click at [1156, 685] on div "Progress Bar" at bounding box center [1157, 818] width 2 height 8
click at [1175, 685] on div "Progress Bar" at bounding box center [1174, 818] width 2 height 8
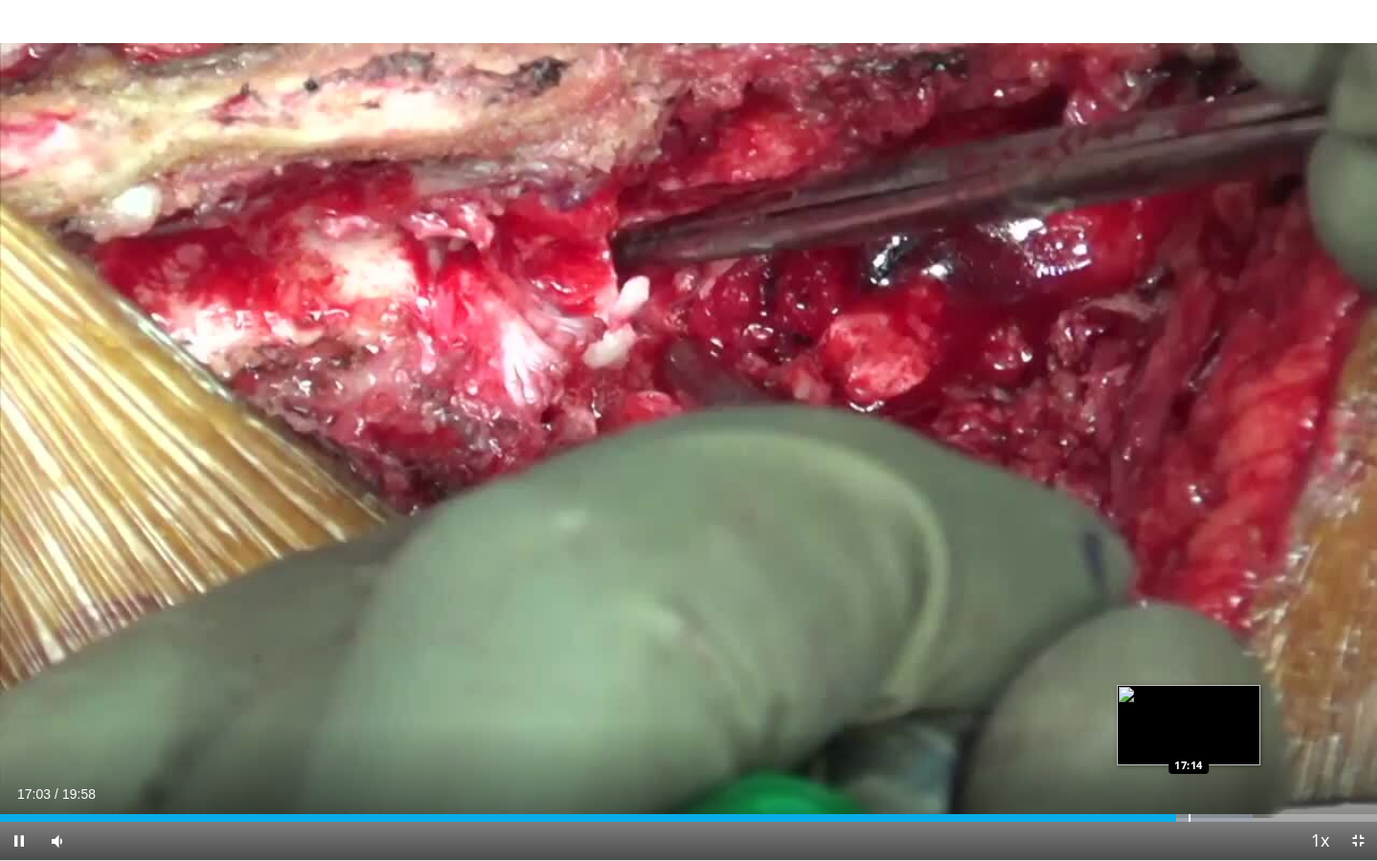
click at [1190, 685] on div "Progress Bar" at bounding box center [1190, 818] width 2 height 8
click at [1216, 685] on div "Progress Bar" at bounding box center [1217, 818] width 2 height 8
click at [1242, 685] on div "Progress Bar" at bounding box center [1242, 818] width 2 height 8
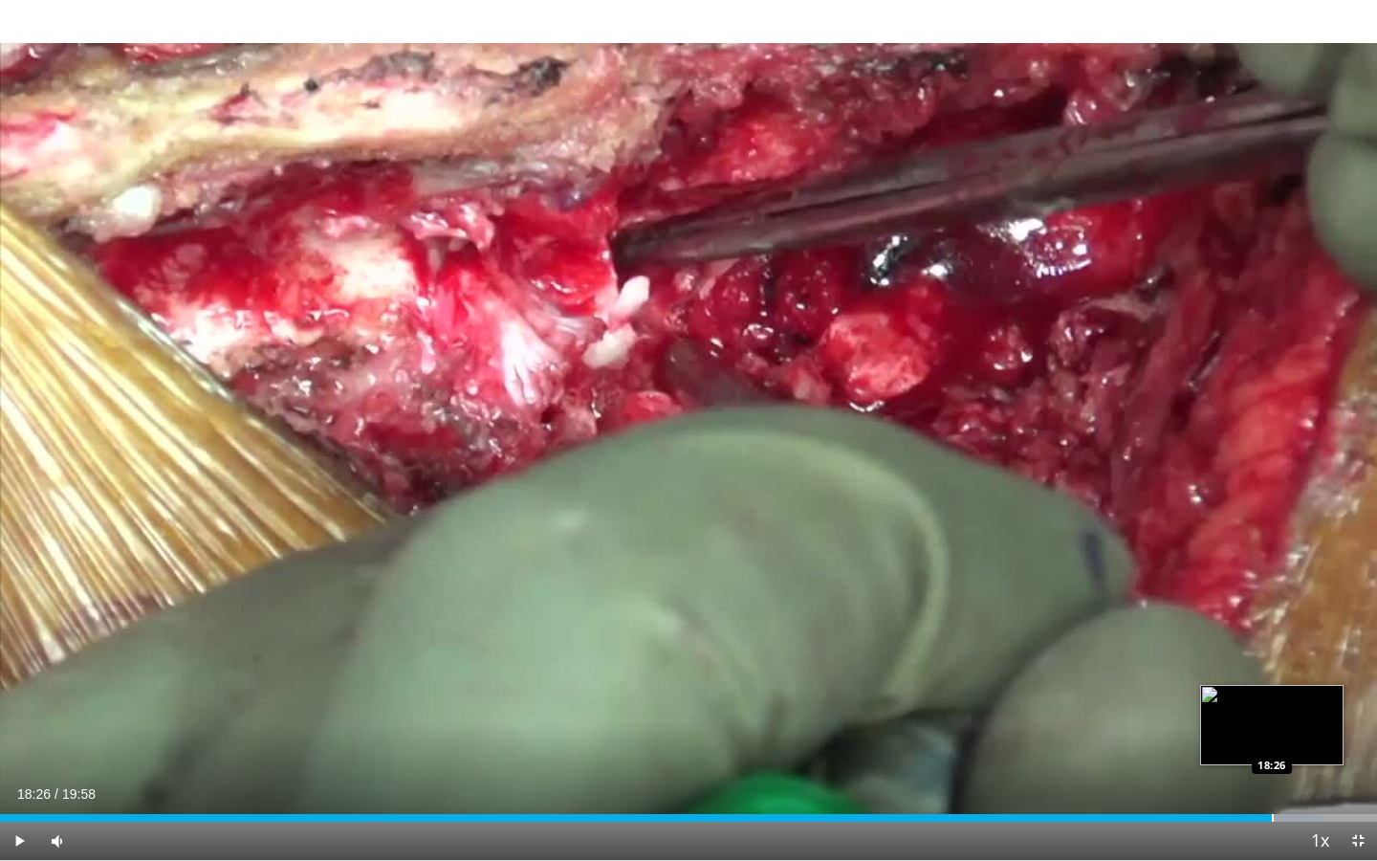
click at [1272, 685] on div "Progress Bar" at bounding box center [1273, 818] width 2 height 8
click at [1302, 685] on div "Progress Bar" at bounding box center [1303, 818] width 2 height 8
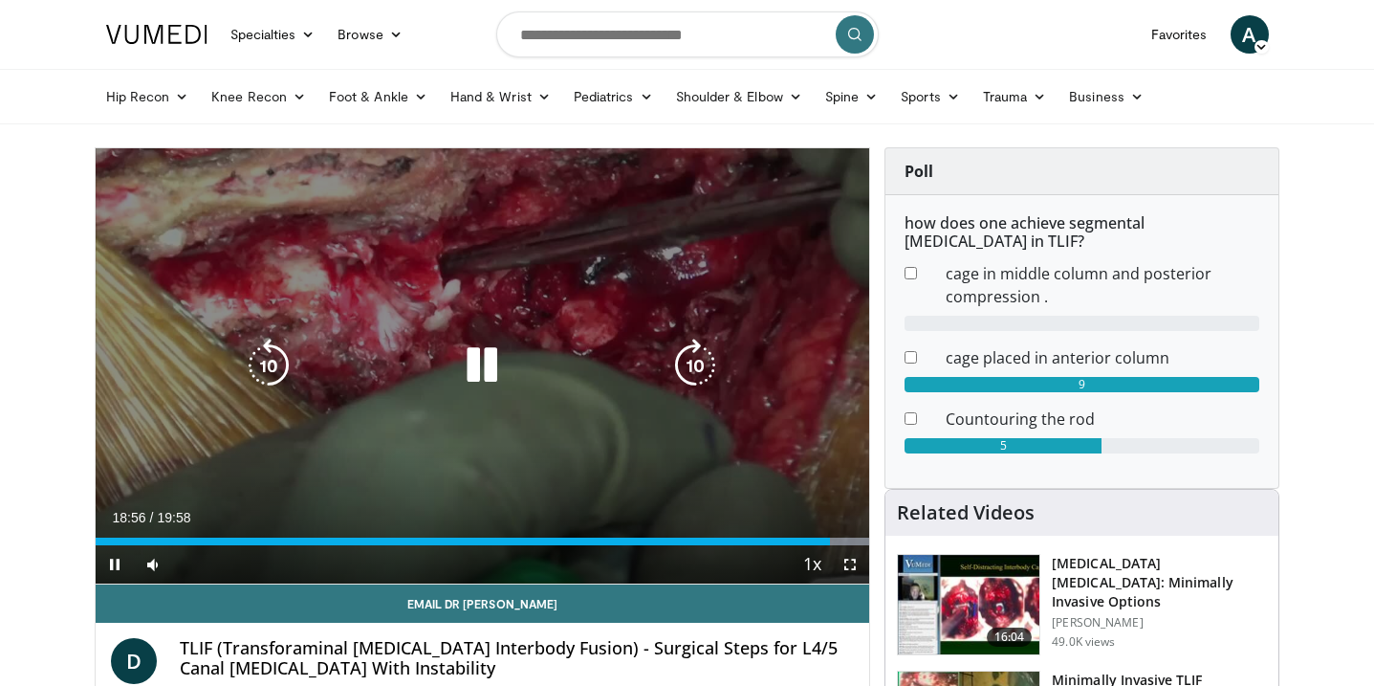
click at [645, 320] on div "10 seconds Tap to unmute" at bounding box center [483, 365] width 775 height 435
